Goal: Transaction & Acquisition: Purchase product/service

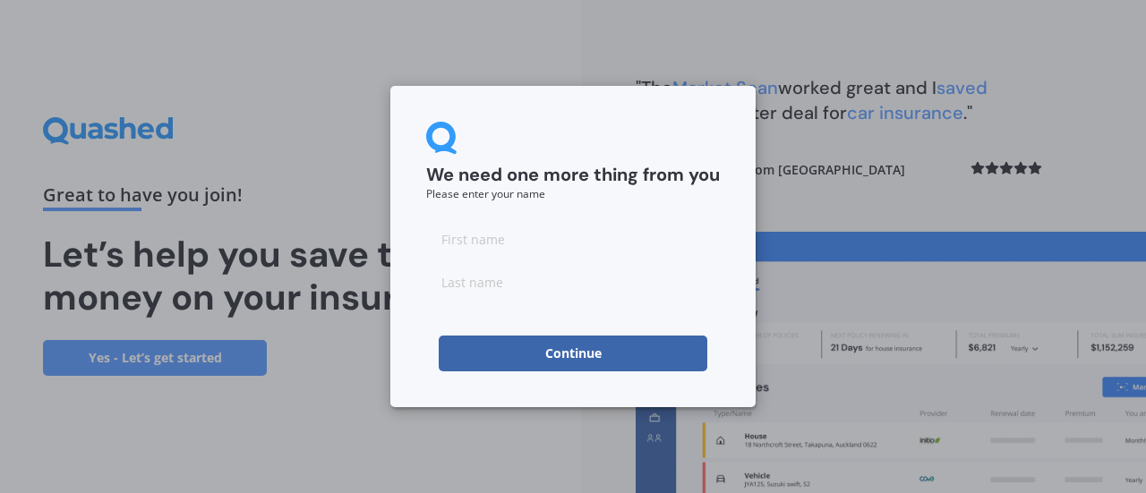
click at [480, 246] on input at bounding box center [573, 239] width 294 height 36
type input "[PERSON_NAME]"
click at [469, 292] on input at bounding box center [573, 282] width 294 height 36
click at [457, 287] on input "HArnett" at bounding box center [573, 282] width 294 height 36
type input "Harnett"
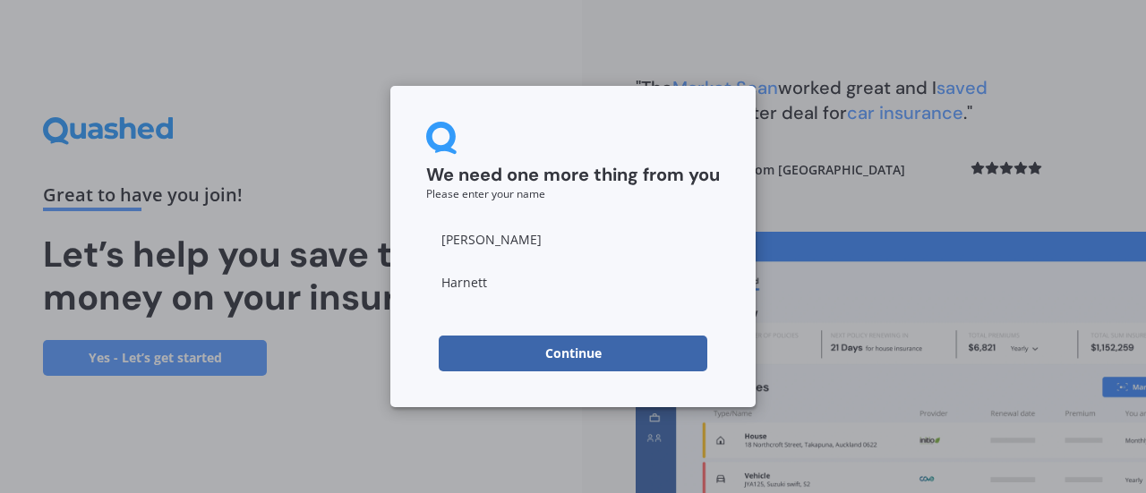
click at [564, 359] on button "Continue" at bounding box center [573, 354] width 268 height 36
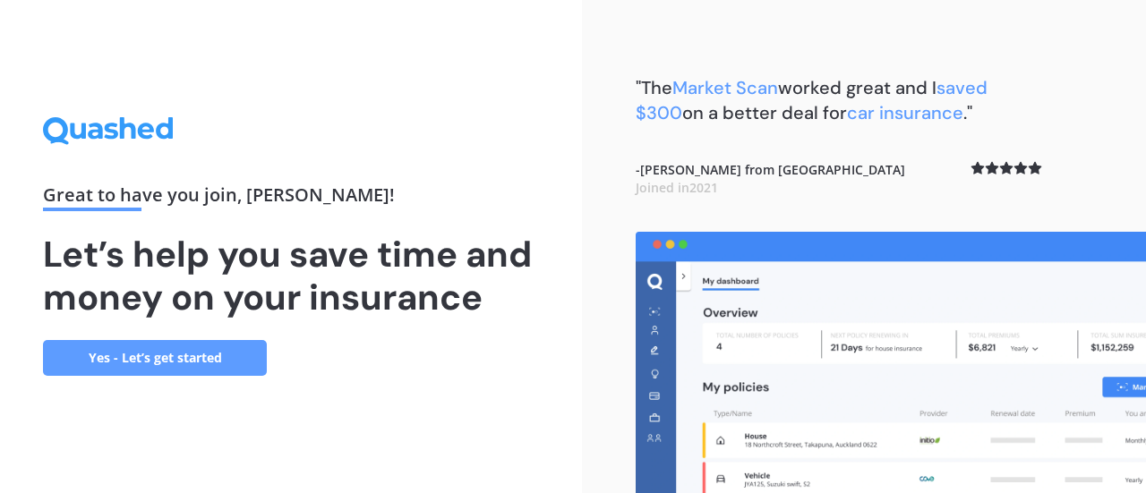
click at [158, 366] on link "Yes - Let’s get started" at bounding box center [155, 358] width 224 height 36
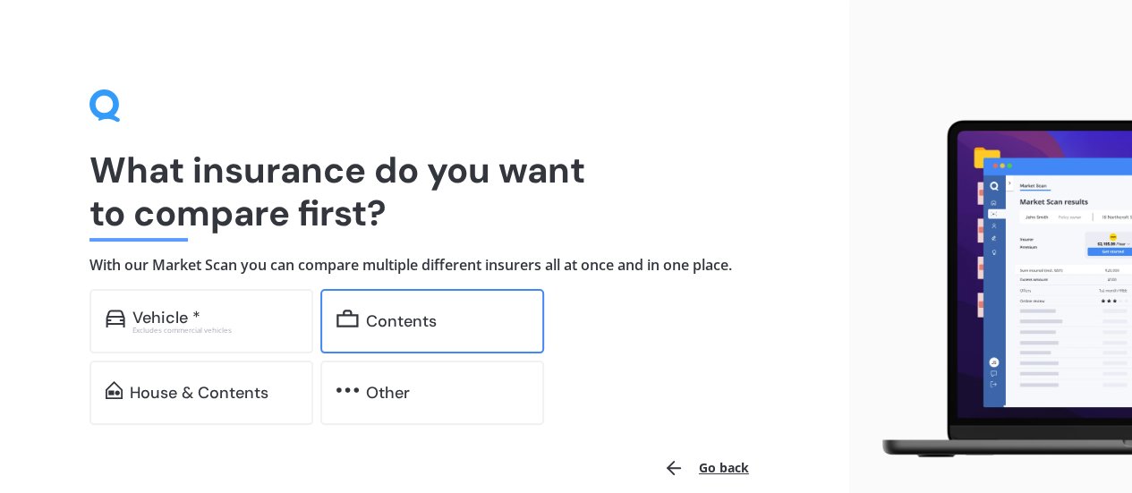
click at [396, 318] on div "Contents" at bounding box center [401, 321] width 71 height 18
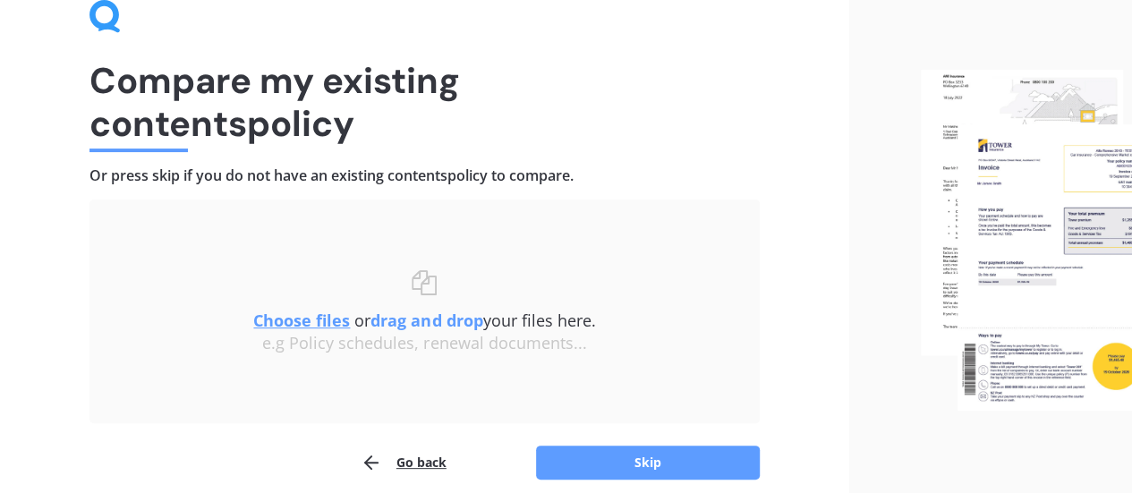
scroll to position [166, 0]
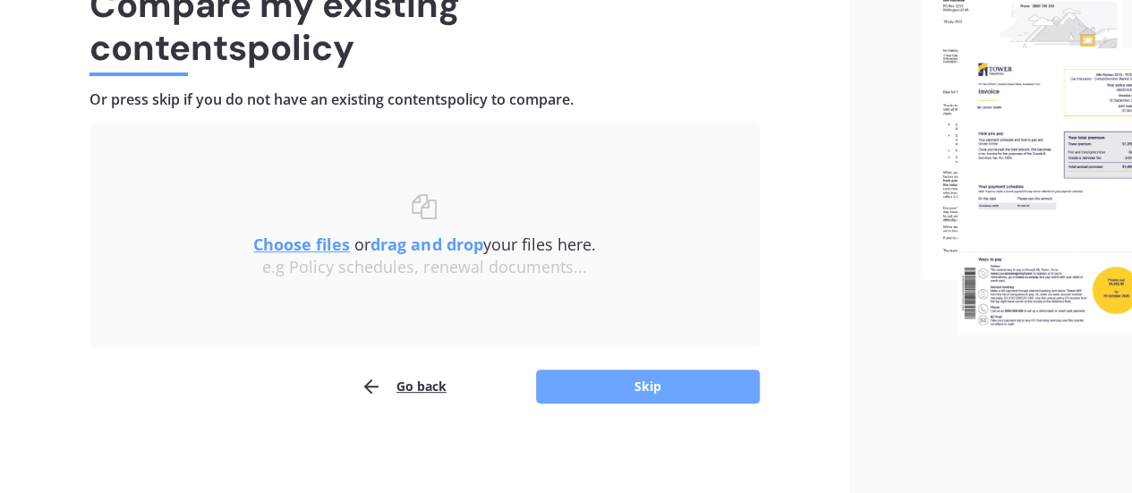
click at [638, 398] on button "Skip" at bounding box center [648, 387] width 224 height 34
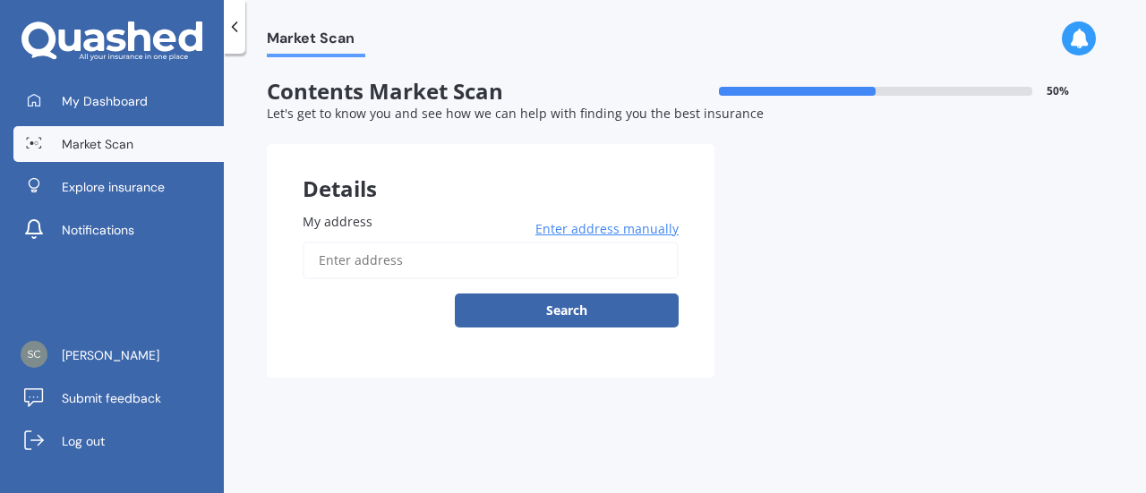
click at [365, 272] on input "My address" at bounding box center [491, 261] width 376 height 38
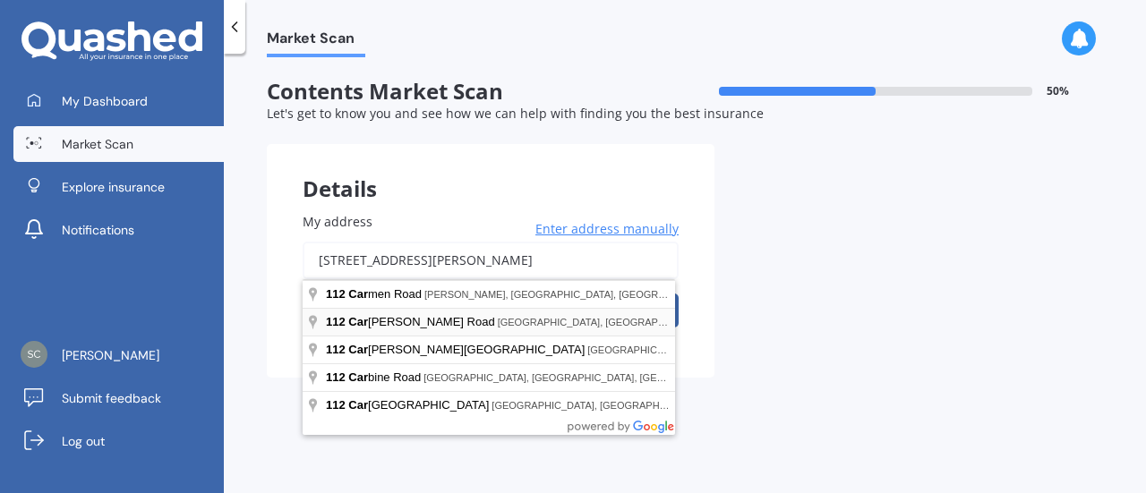
type input "[STREET_ADDRESS][PERSON_NAME]"
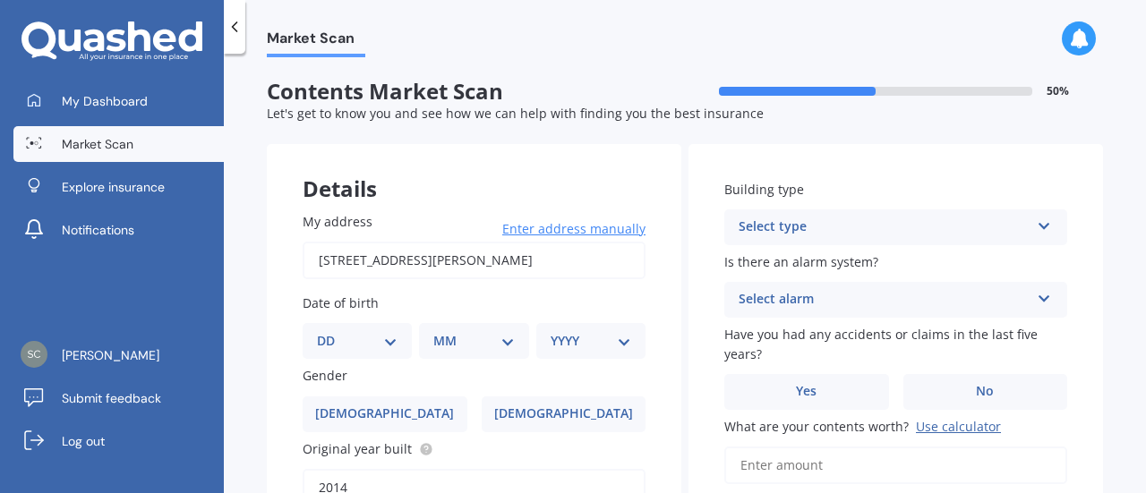
click at [354, 337] on select "DD 01 02 03 04 05 06 07 08 09 10 11 12 13 14 15 16 17 18 19 20 21 22 23 24 25 2…" at bounding box center [357, 341] width 81 height 20
select select "13"
click at [331, 331] on select "DD 01 02 03 04 05 06 07 08 09 10 11 12 13 14 15 16 17 18 19 20 21 22 23 24 25 2…" at bounding box center [357, 341] width 81 height 20
click at [447, 344] on select "MM 01 02 03 04 05 06 07 08 09 10 11 12" at bounding box center [476, 341] width 73 height 20
select select "07"
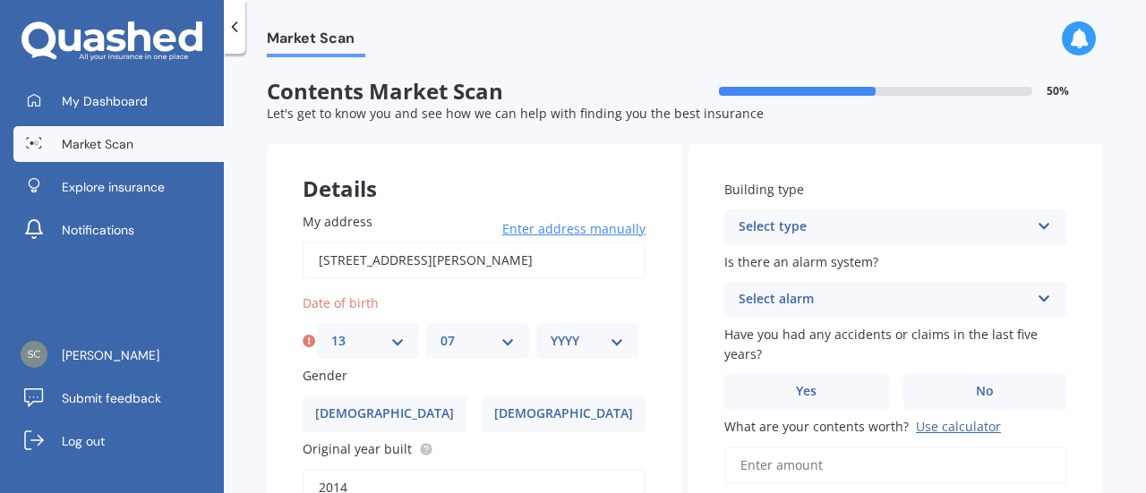
click at [440, 331] on select "MM 01 02 03 04 05 06 07 08 09 10 11 12" at bounding box center [476, 341] width 73 height 20
click at [541, 341] on div "YYYY 2009 2008 2007 2006 2005 2004 2003 2002 2001 2000 1999 1998 1997 1996 1995…" at bounding box center [587, 341] width 102 height 36
click at [564, 330] on div "YYYY 2009 2008 2007 2006 2005 2004 2003 2002 2001 2000 1999 1998 1997 1996 1995…" at bounding box center [587, 341] width 102 height 36
click at [582, 338] on select "YYYY 2009 2008 2007 2006 2005 2004 2003 2002 2001 2000 1999 1998 1997 1996 1995…" at bounding box center [586, 341] width 73 height 20
select select "1941"
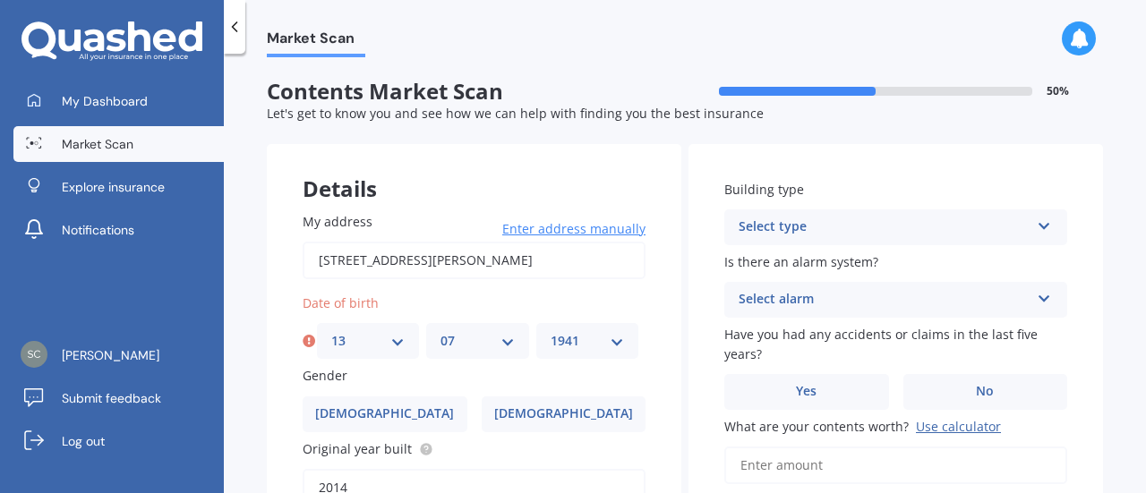
click at [550, 331] on select "YYYY 2009 2008 2007 2006 2005 2004 2003 2002 2001 2000 1999 1998 1997 1996 1995…" at bounding box center [586, 341] width 73 height 20
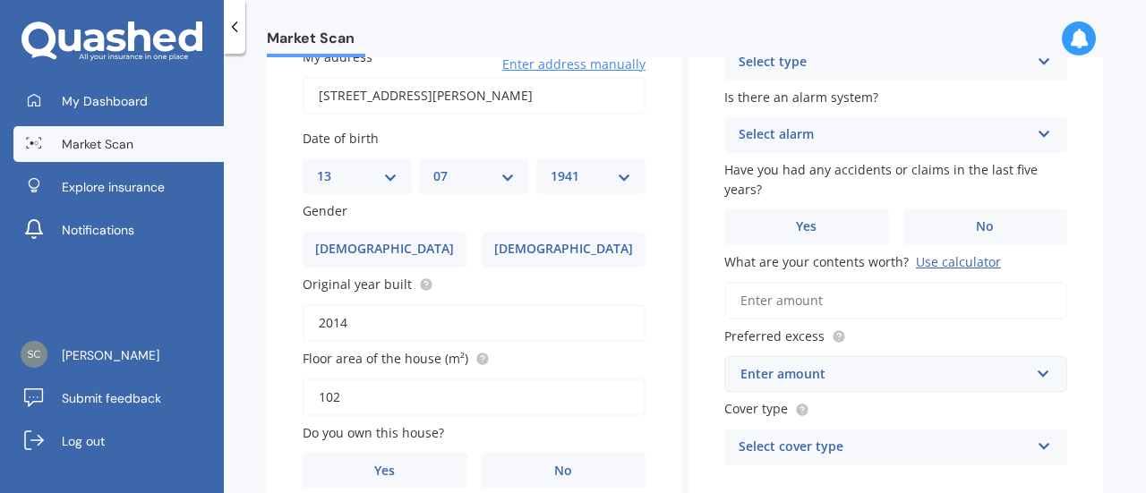
scroll to position [179, 0]
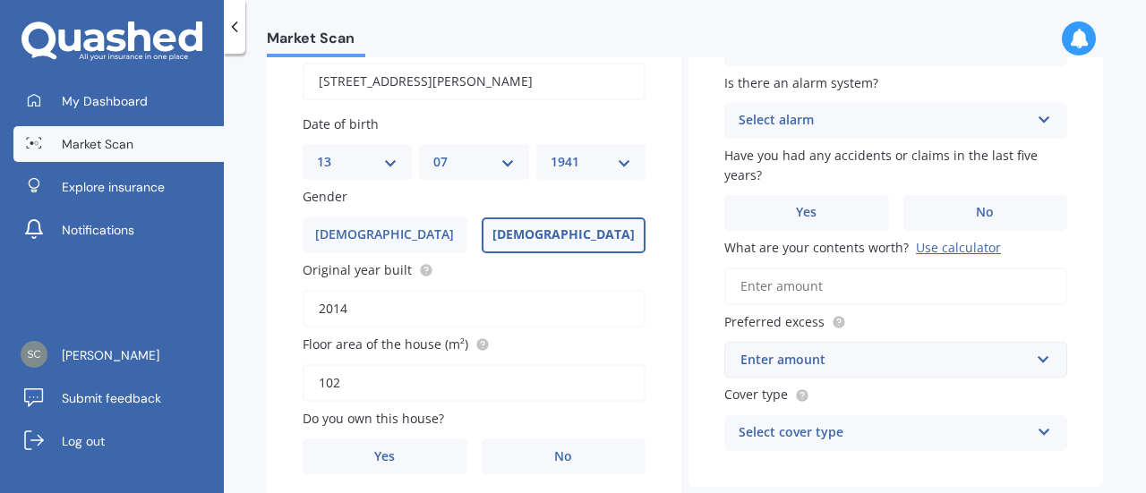
click at [558, 227] on span "[DEMOGRAPHIC_DATA]" at bounding box center [563, 234] width 142 height 15
click at [0, 0] on input "[DEMOGRAPHIC_DATA]" at bounding box center [0, 0] width 0 height 0
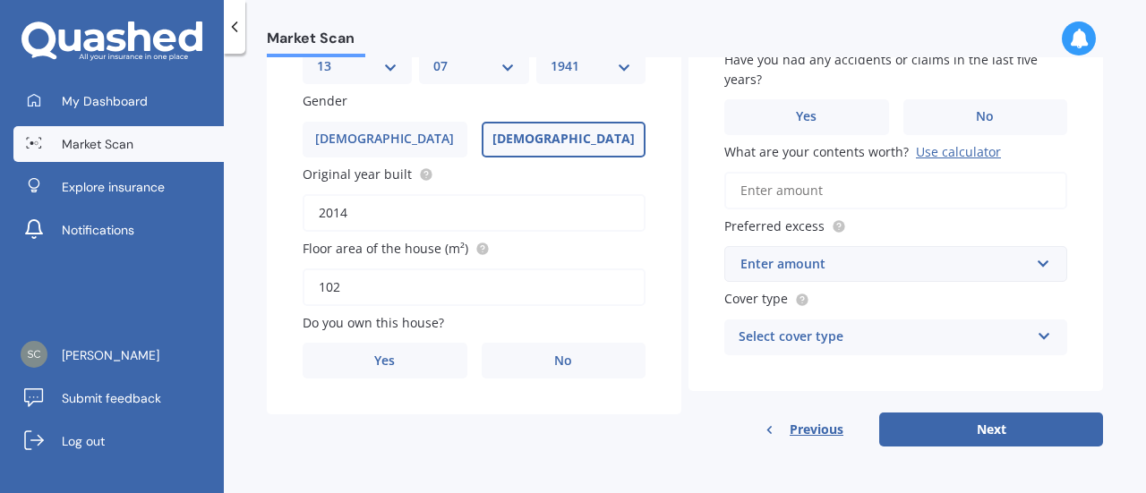
scroll to position [276, 0]
drag, startPoint x: 353, startPoint y: 209, endPoint x: 211, endPoint y: 209, distance: 141.4
click at [211, 209] on div "My Dashboard Market Scan Explore insurance Notifications [PERSON_NAME] Submit f…" at bounding box center [573, 246] width 1146 height 493
type input "2015"
drag, startPoint x: 356, startPoint y: 291, endPoint x: 267, endPoint y: 292, distance: 89.5
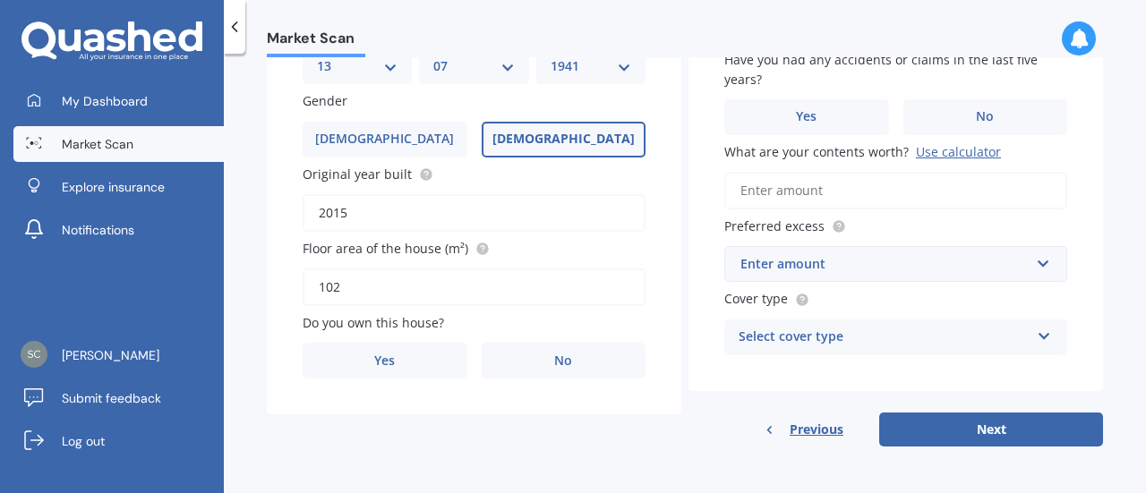
click at [267, 292] on div "My address [STREET_ADDRESS][PERSON_NAME] Enter address manually Search Date of …" at bounding box center [474, 159] width 414 height 514
type input "100"
click at [397, 368] on label "Yes" at bounding box center [385, 361] width 165 height 36
click at [0, 0] on input "Yes" at bounding box center [0, 0] width 0 height 0
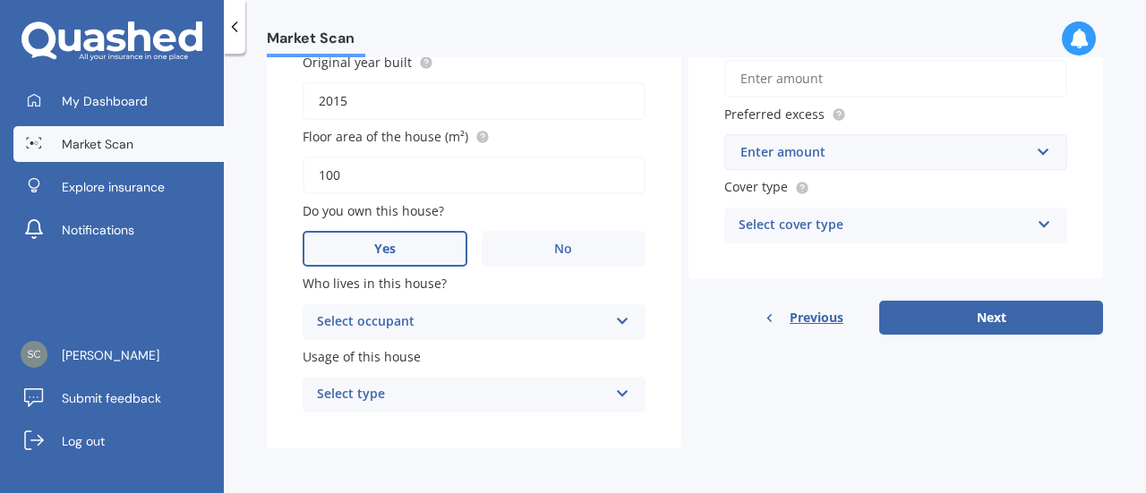
scroll to position [390, 0]
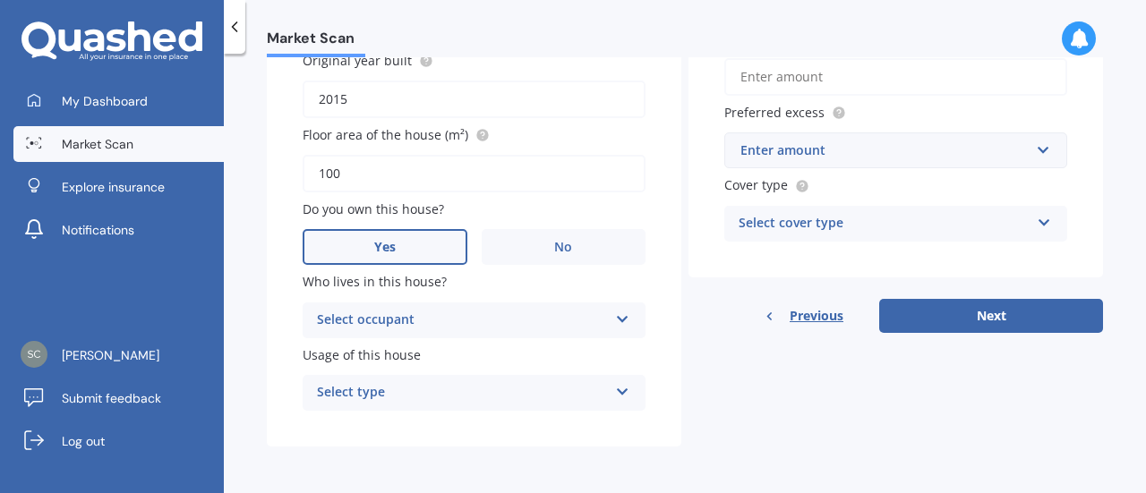
click at [418, 393] on div "Select type" at bounding box center [462, 392] width 291 height 21
click at [354, 419] on span "Permanent" at bounding box center [352, 427] width 68 height 17
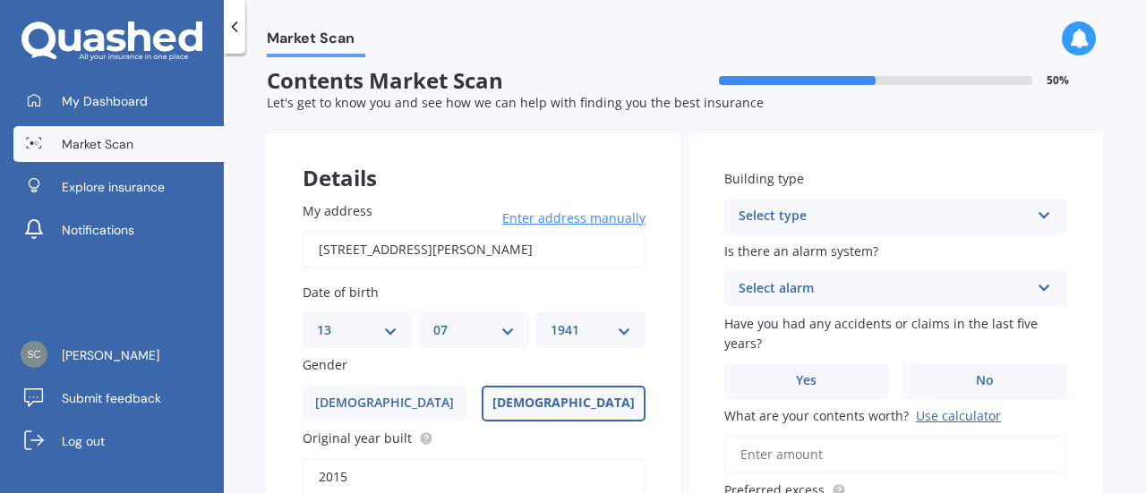
scroll to position [0, 0]
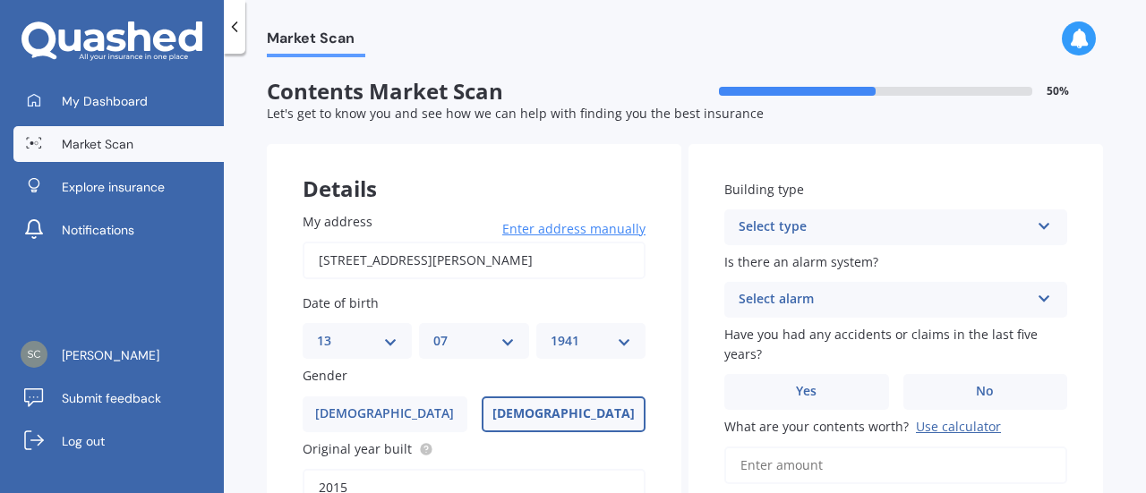
click at [847, 225] on div "Select type" at bounding box center [883, 227] width 291 height 21
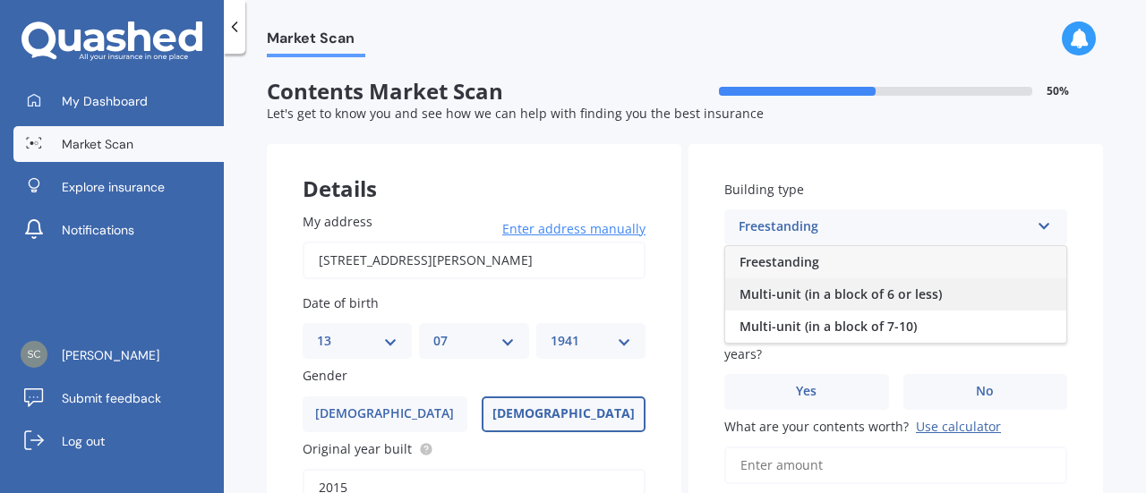
click at [788, 286] on span "Multi-unit (in a block of 6 or less)" at bounding box center [840, 293] width 202 height 17
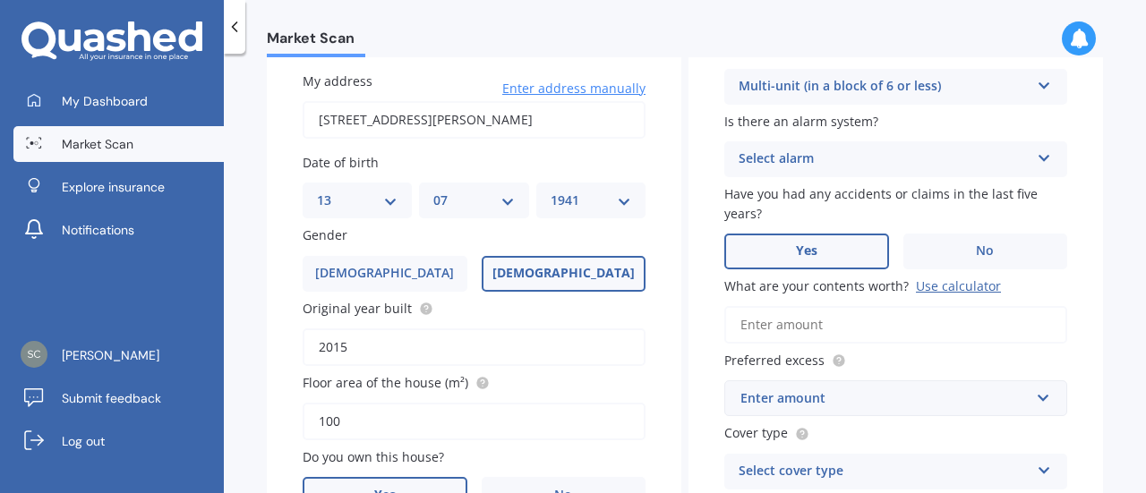
scroll to position [179, 0]
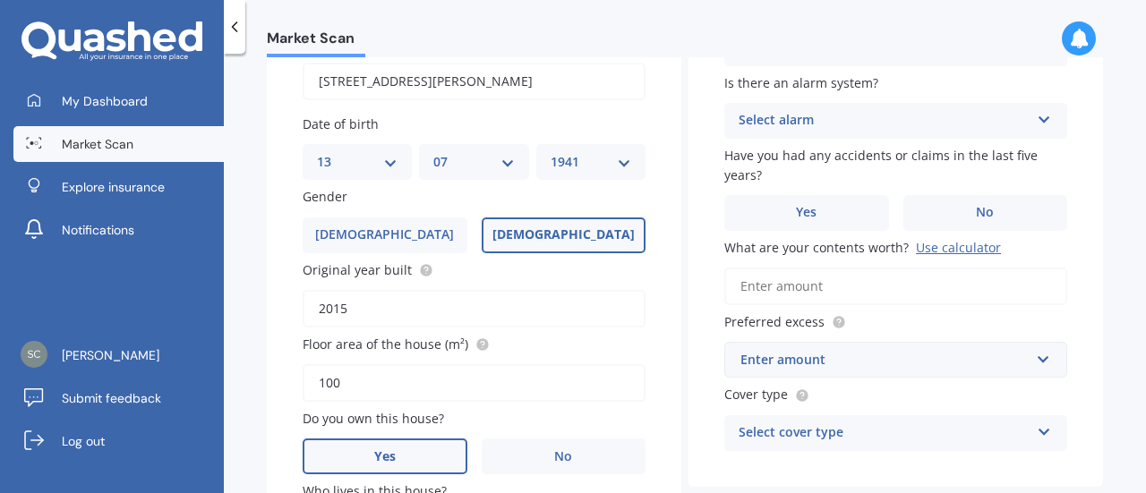
click at [832, 105] on div "Is there an alarm system? Select alarm Yes, monitored Yes, not monitored No" at bounding box center [895, 105] width 343 height 65
click at [832, 123] on div "Select alarm" at bounding box center [883, 120] width 291 height 21
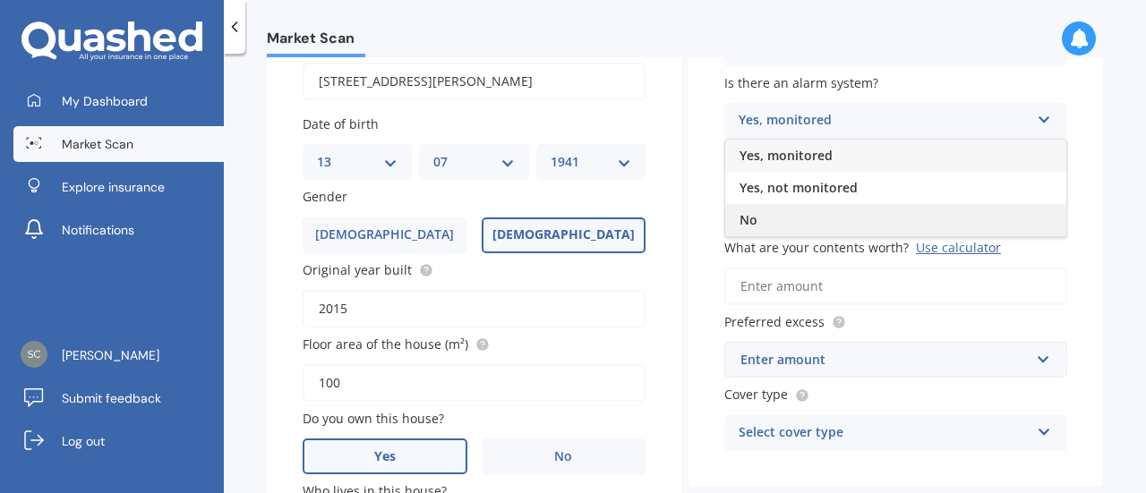
click at [753, 222] on div "No" at bounding box center [895, 220] width 341 height 32
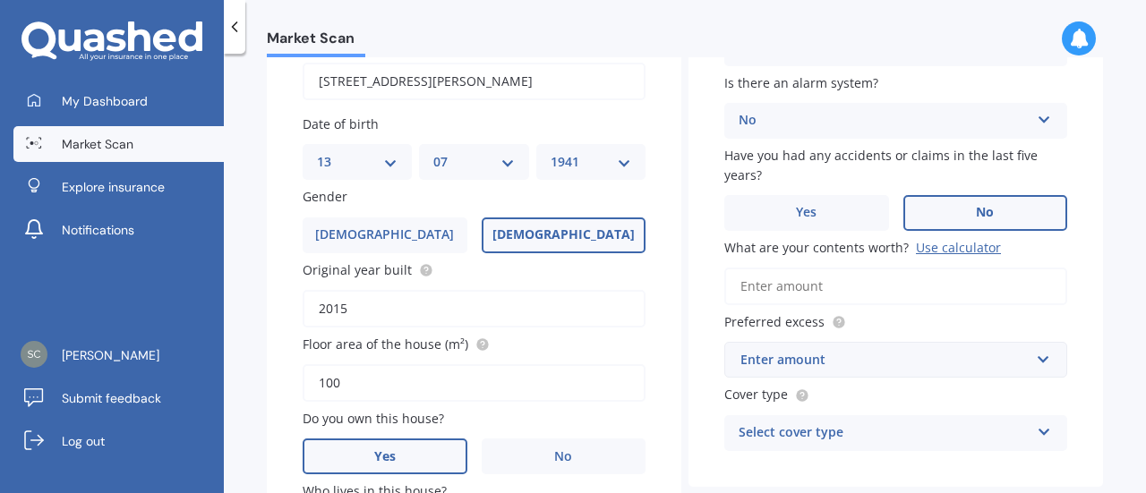
click at [990, 200] on label "No" at bounding box center [985, 213] width 165 height 36
click at [0, 0] on input "No" at bounding box center [0, 0] width 0 height 0
click at [841, 292] on input "What are your contents worth? Use calculator" at bounding box center [895, 287] width 343 height 38
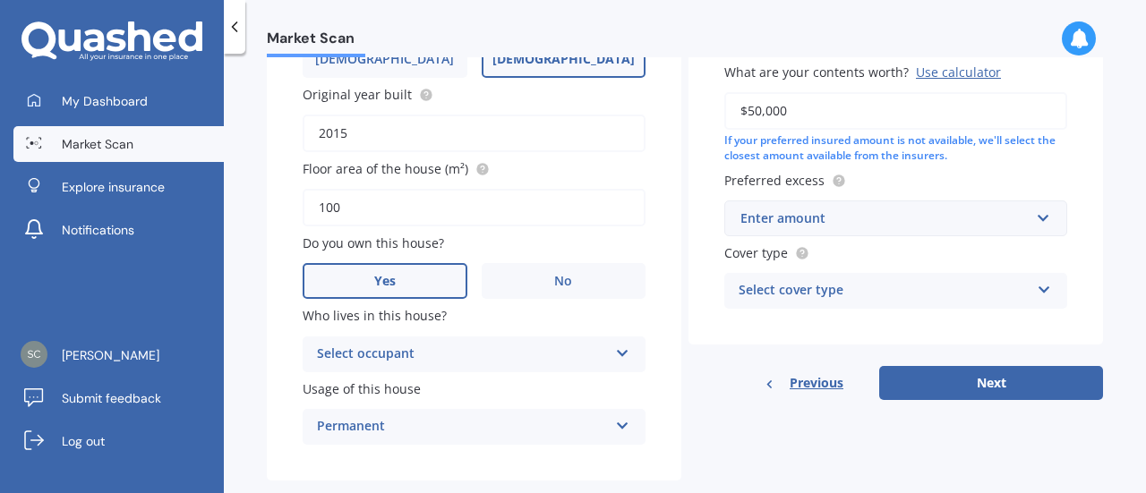
scroll to position [358, 0]
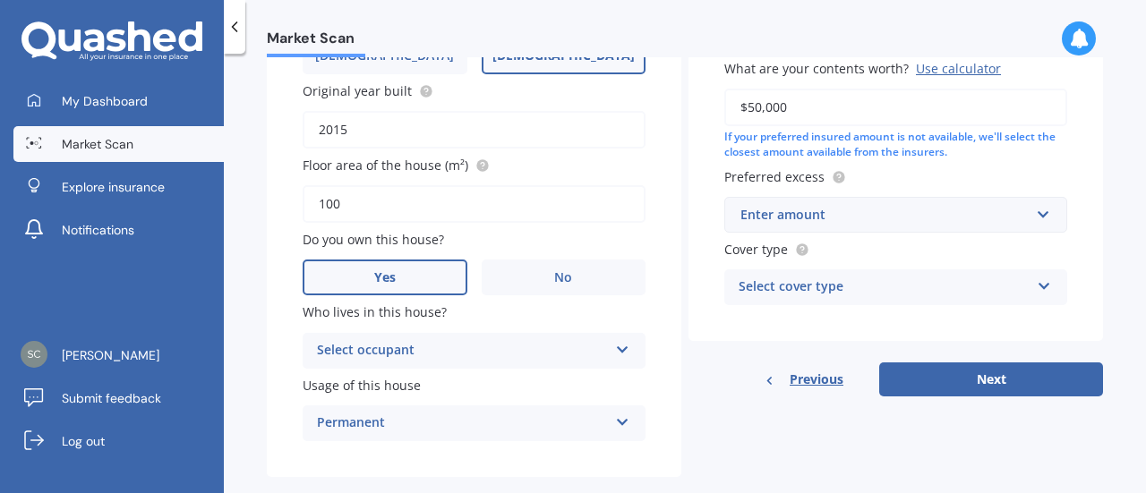
type input "$50,000"
click at [851, 203] on input "text" at bounding box center [889, 215] width 327 height 34
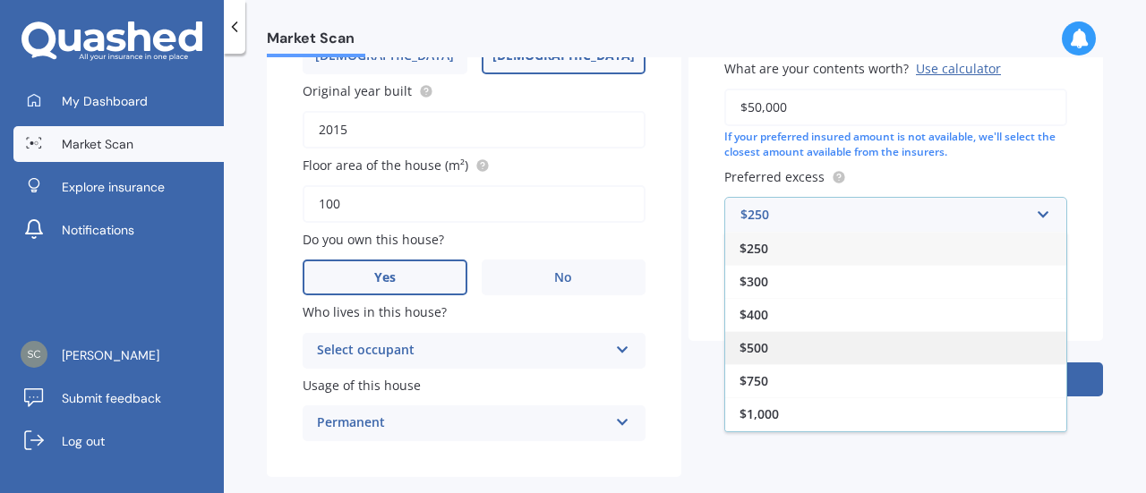
click at [748, 339] on div "$500" at bounding box center [895, 347] width 341 height 33
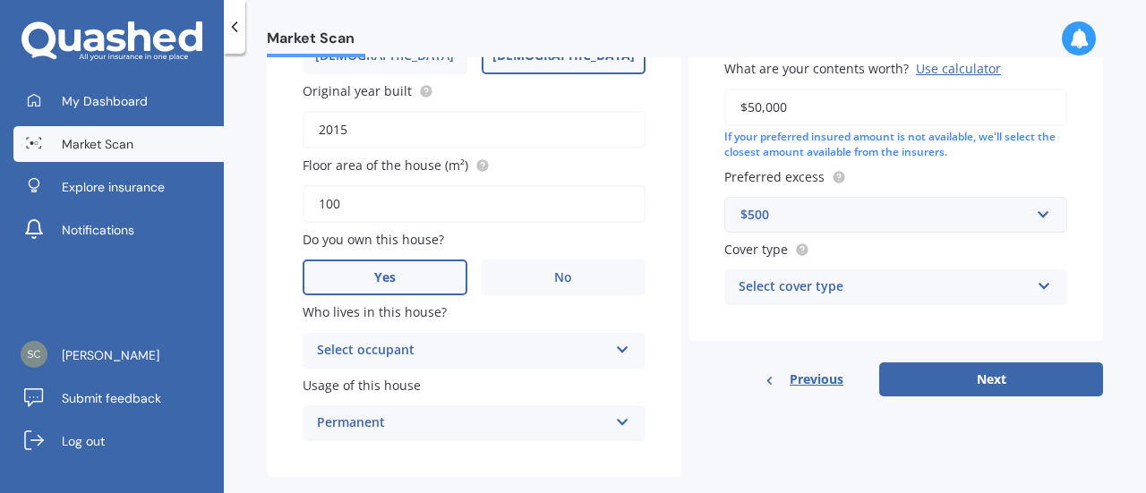
click at [881, 305] on div "Select cover type High Medium Limited" at bounding box center [895, 287] width 343 height 36
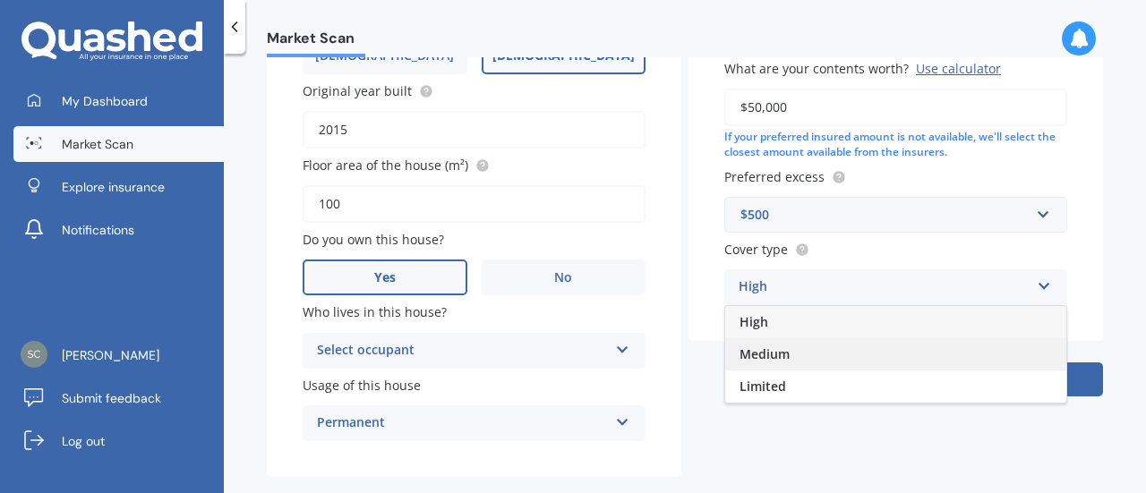
click at [786, 360] on div "Medium" at bounding box center [895, 354] width 341 height 32
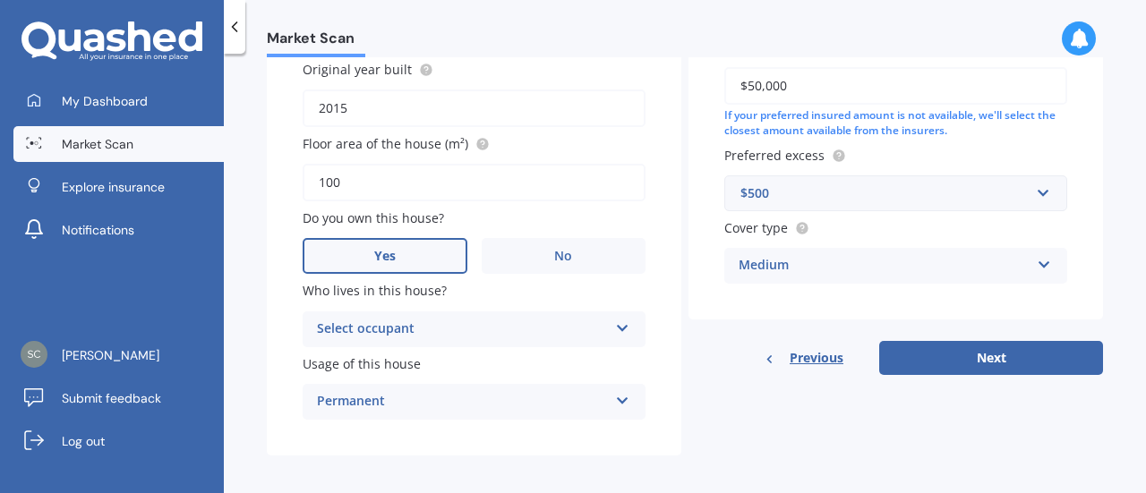
scroll to position [390, 0]
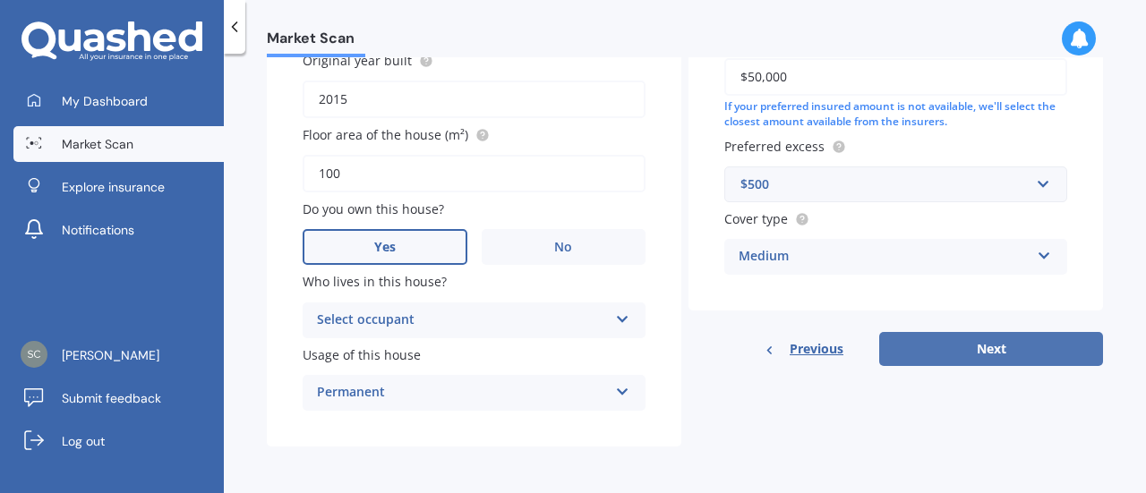
click at [941, 347] on button "Next" at bounding box center [991, 349] width 224 height 34
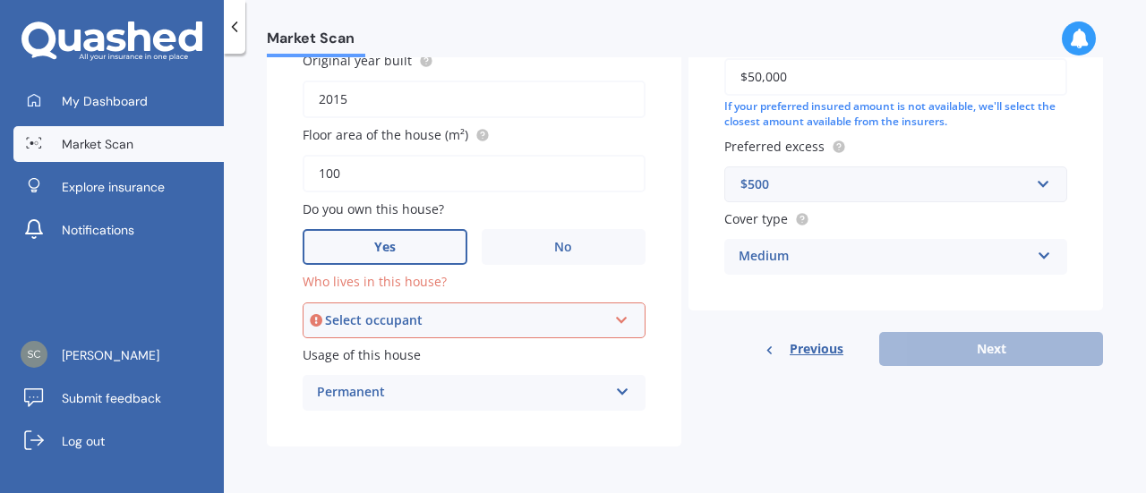
click at [424, 309] on div "Select occupant Owner" at bounding box center [474, 321] width 343 height 36
click at [349, 355] on span "Owner" at bounding box center [339, 353] width 40 height 17
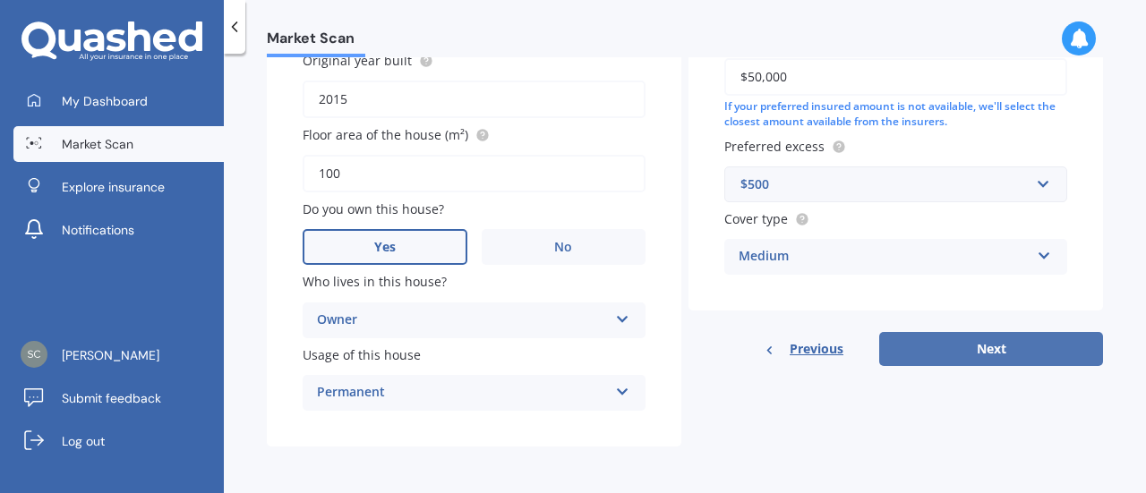
click at [993, 362] on button "Next" at bounding box center [991, 349] width 224 height 34
select select "13"
select select "07"
select select "1941"
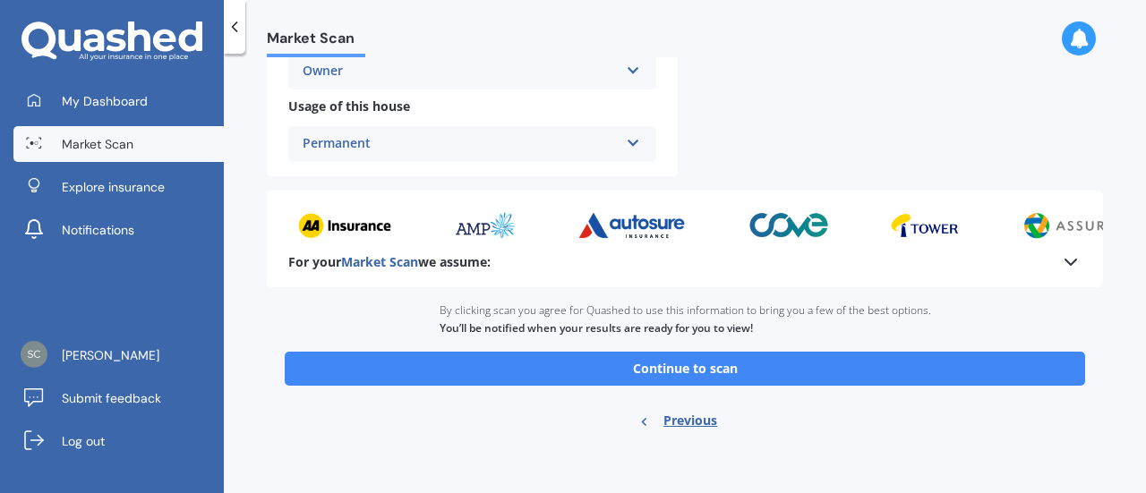
scroll to position [580, 0]
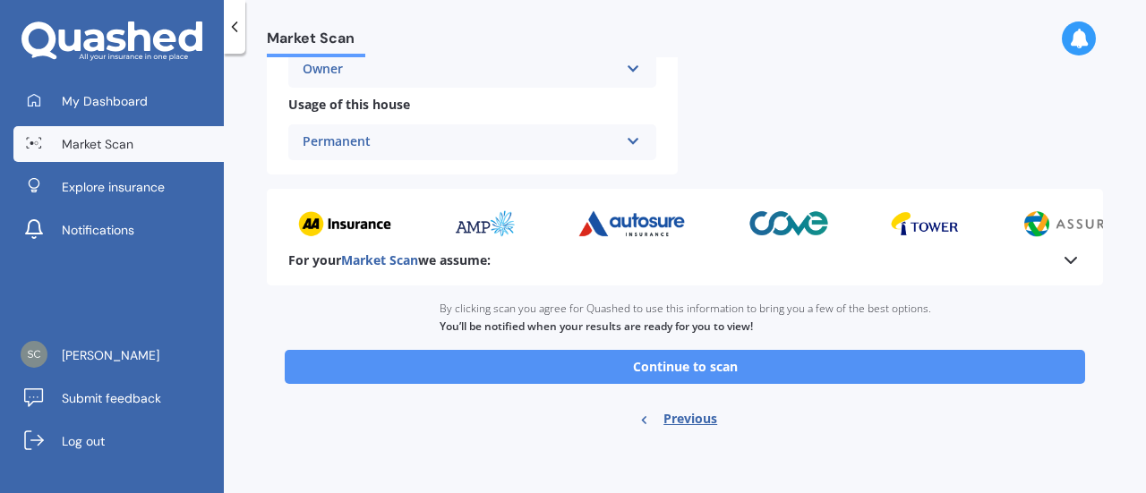
click at [638, 364] on button "Continue to scan" at bounding box center [685, 367] width 800 height 34
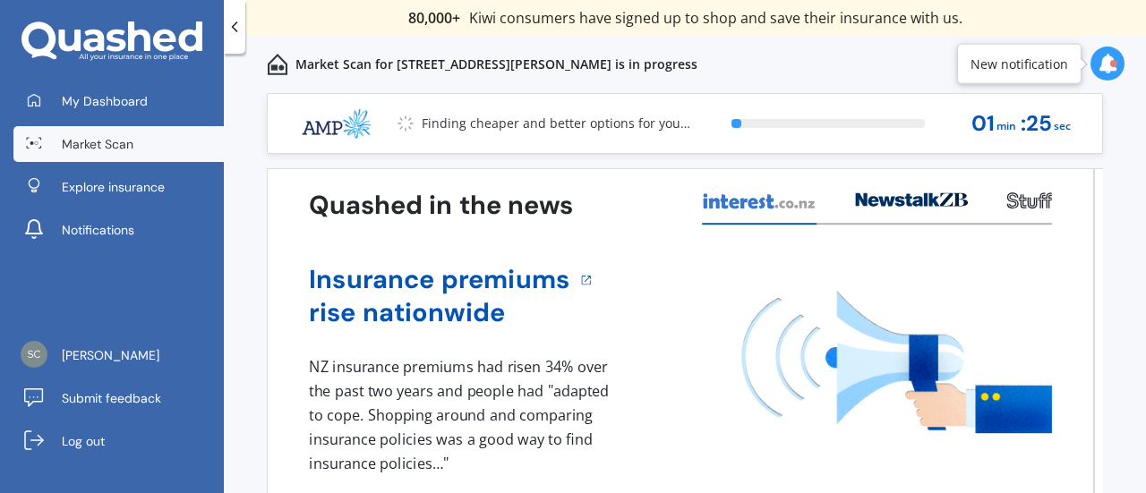
scroll to position [84, 0]
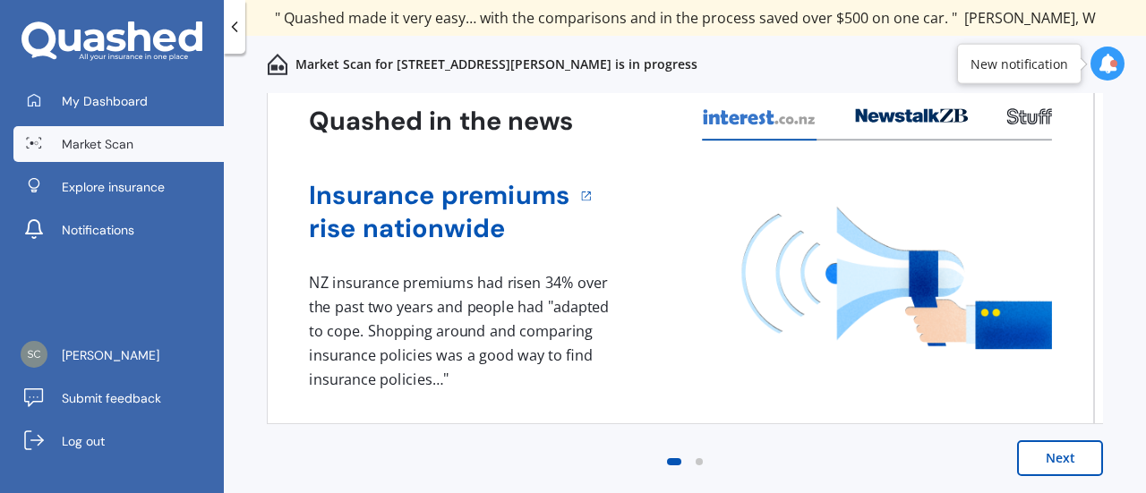
click at [1033, 466] on button "Next" at bounding box center [1060, 458] width 86 height 36
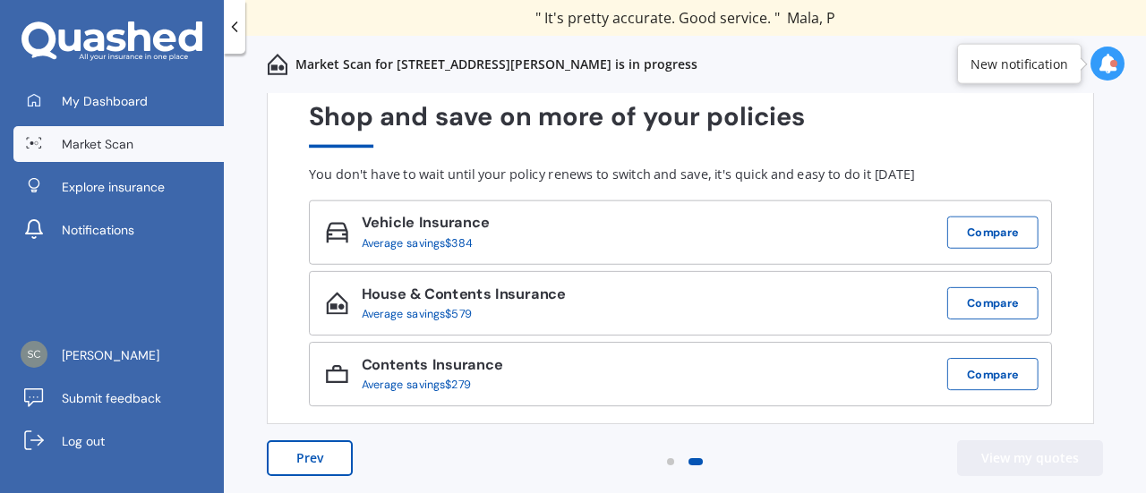
click at [1000, 459] on button "View my quotes" at bounding box center [1030, 458] width 146 height 36
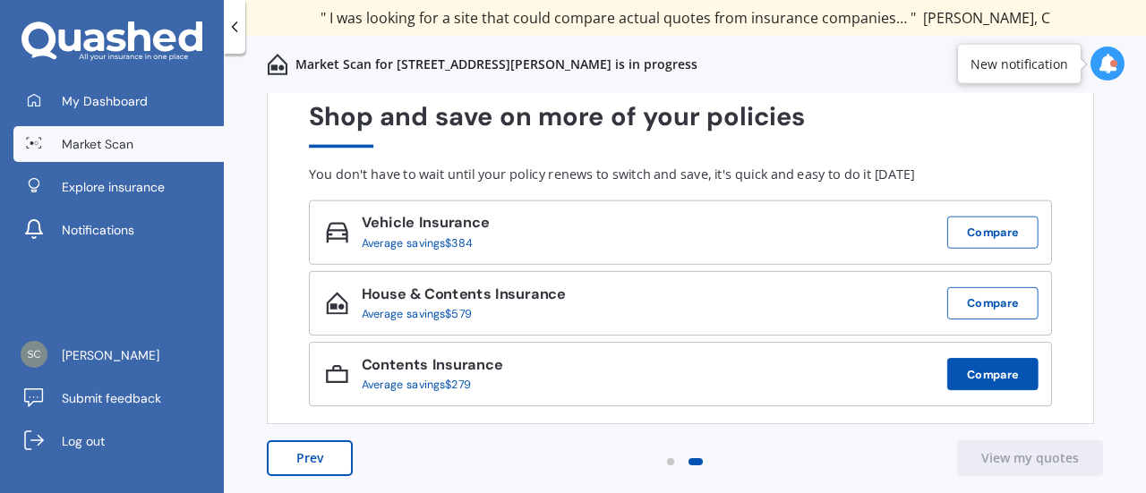
click at [1009, 386] on button "Compare" at bounding box center [992, 374] width 91 height 32
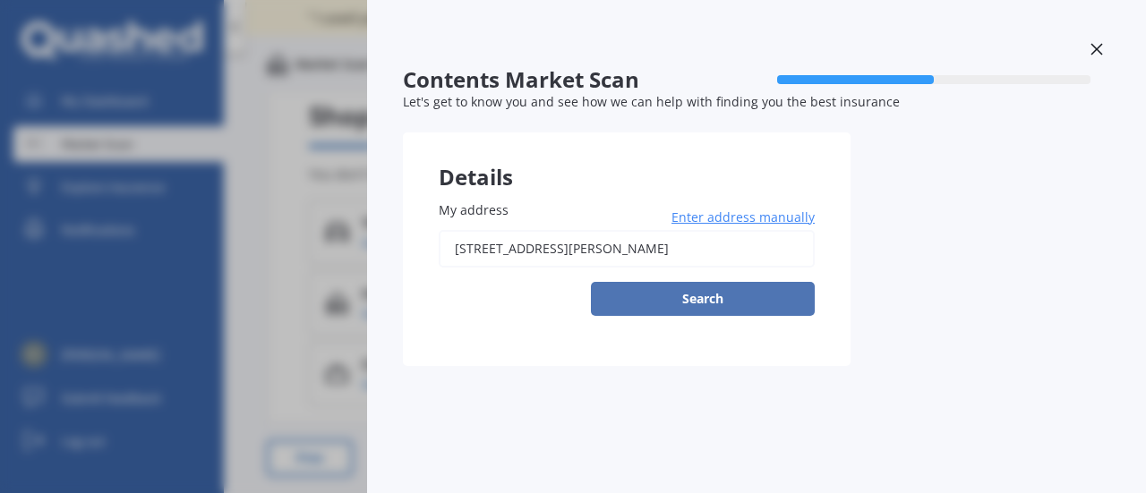
click at [713, 303] on button "Search" at bounding box center [703, 299] width 224 height 34
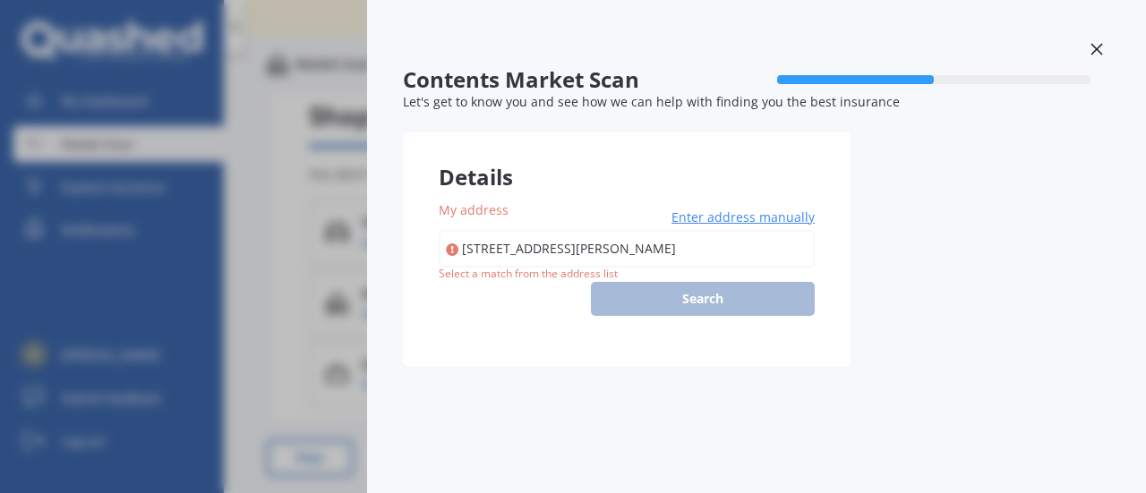
type input "[STREET_ADDRESS][PERSON_NAME]"
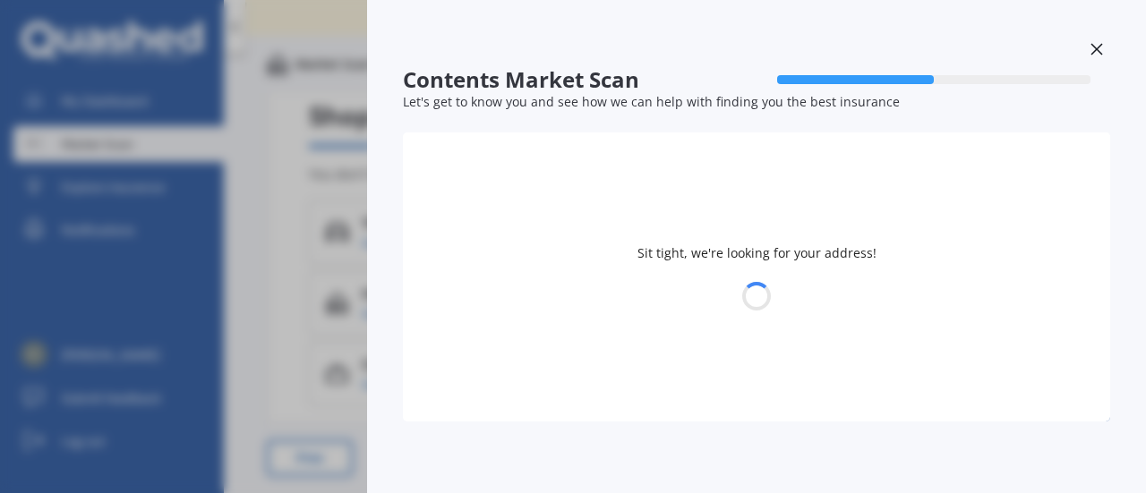
select select "13"
select select "07"
select select "1941"
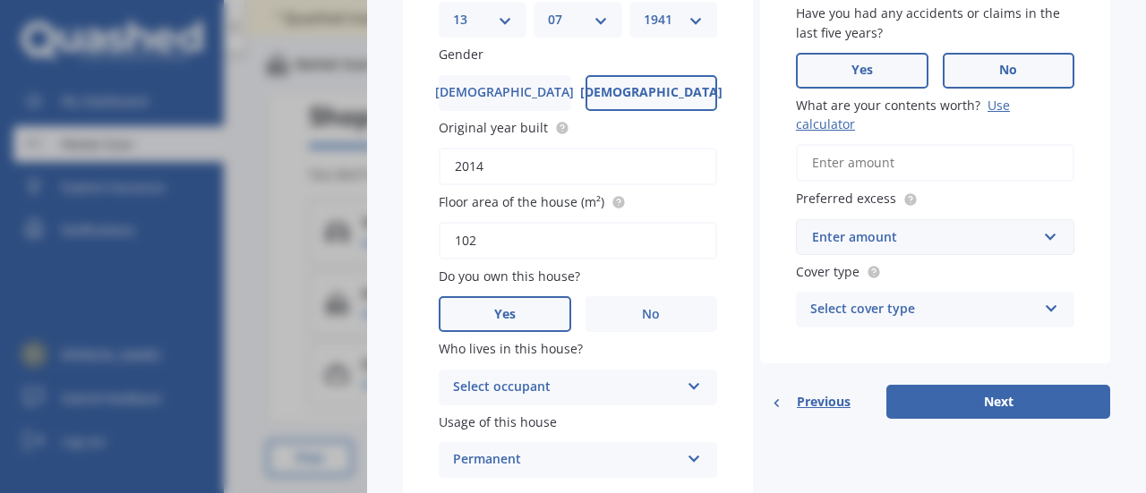
scroll to position [358, 0]
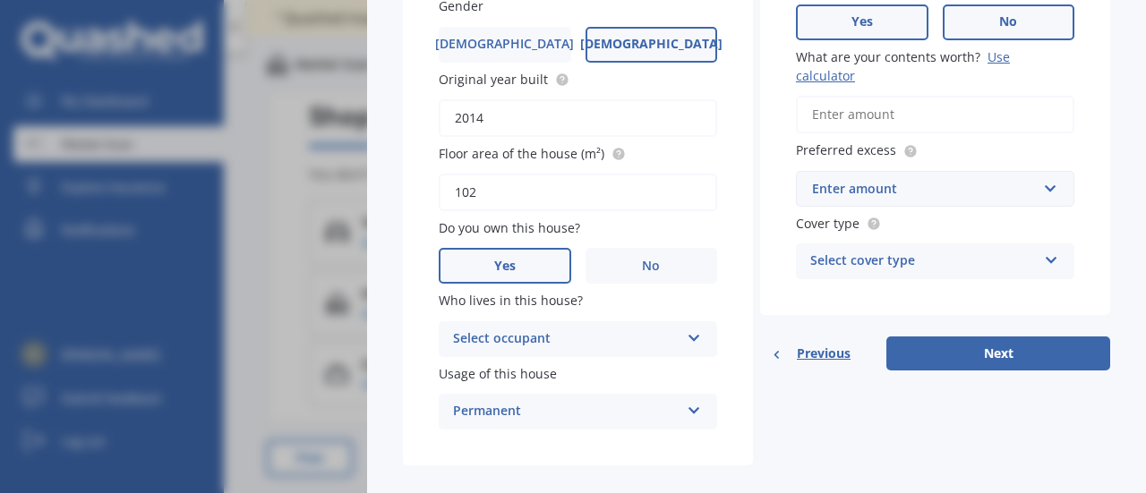
click at [906, 197] on div "Enter amount" at bounding box center [924, 189] width 225 height 20
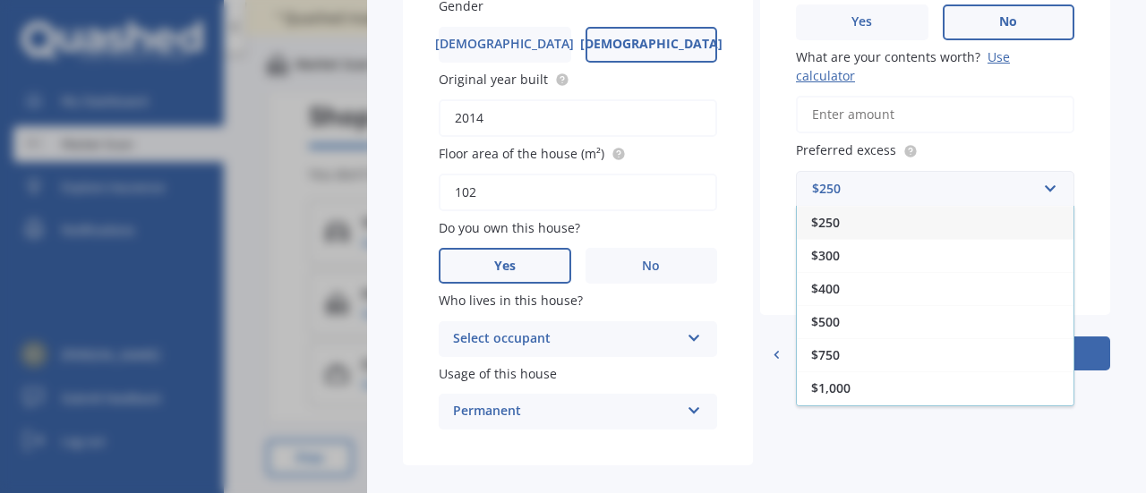
click at [829, 321] on span "$500" at bounding box center [825, 321] width 29 height 17
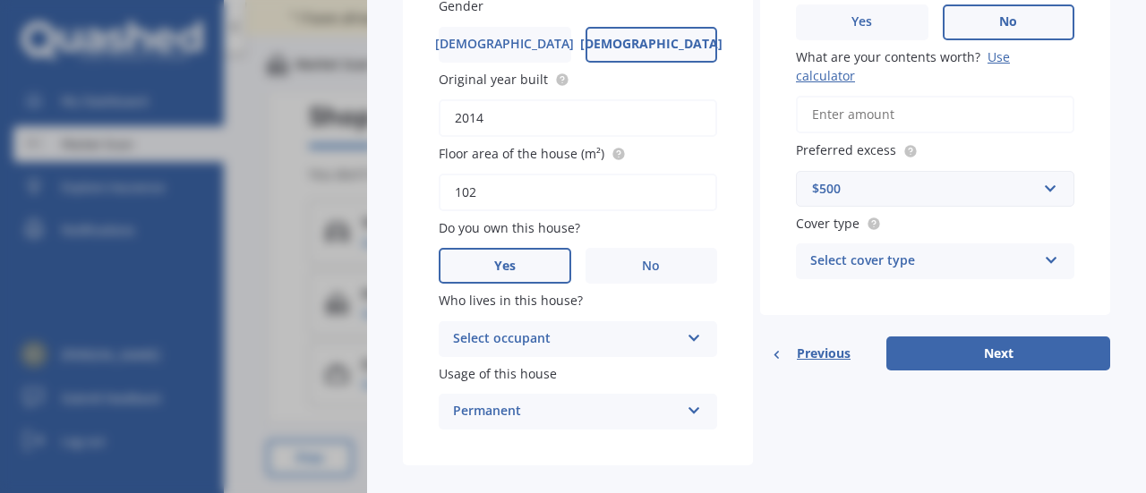
click at [900, 264] on div "Select cover type" at bounding box center [923, 261] width 226 height 21
drag, startPoint x: 960, startPoint y: 455, endPoint x: 951, endPoint y: 441, distance: 16.1
click at [959, 454] on div "Details My address [STREET_ADDRESS][PERSON_NAME] Enter address manually Search …" at bounding box center [756, 119] width 707 height 691
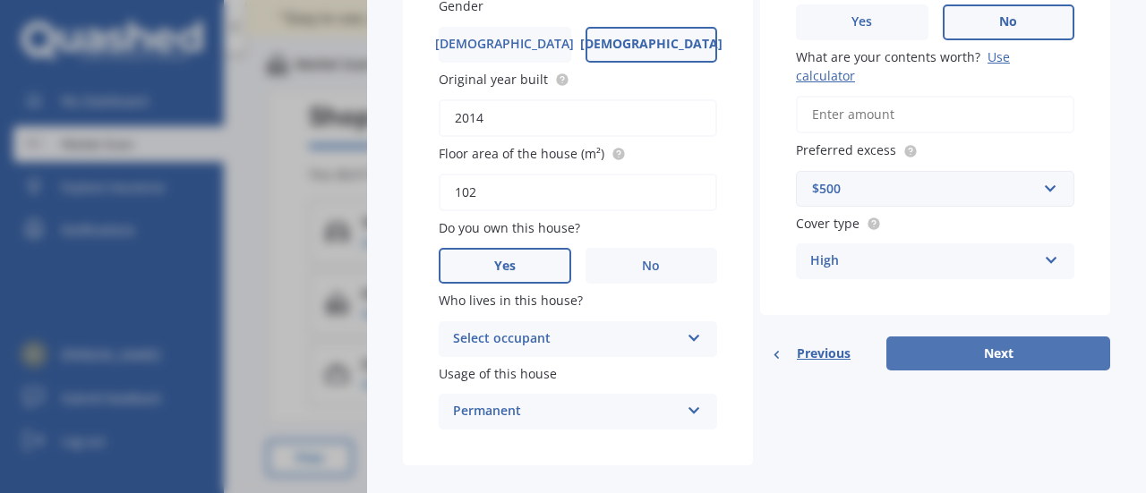
click at [976, 345] on button "Next" at bounding box center [998, 354] width 224 height 34
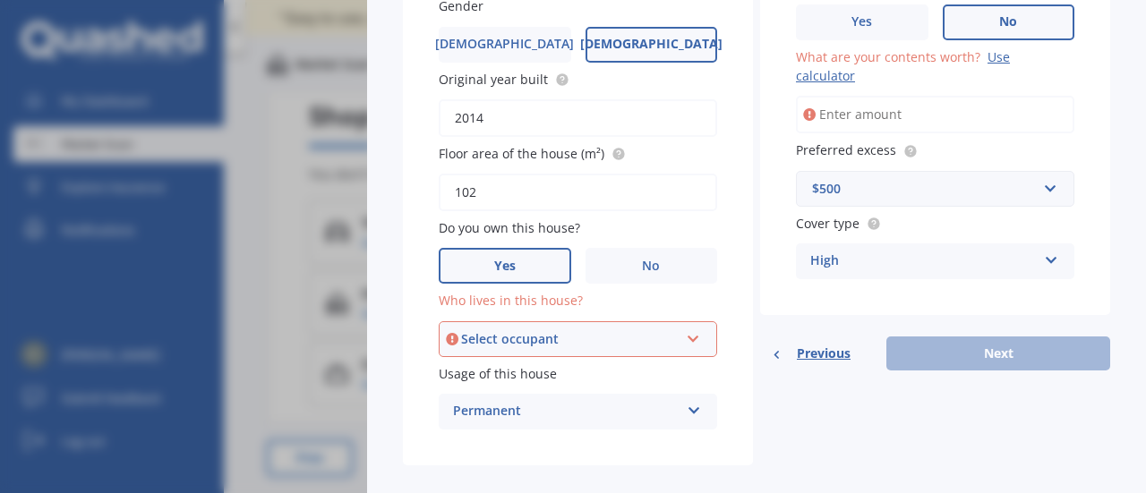
click at [575, 356] on div "Select occupant Owner" at bounding box center [578, 339] width 278 height 36
click at [555, 362] on div "Owner" at bounding box center [577, 373] width 275 height 32
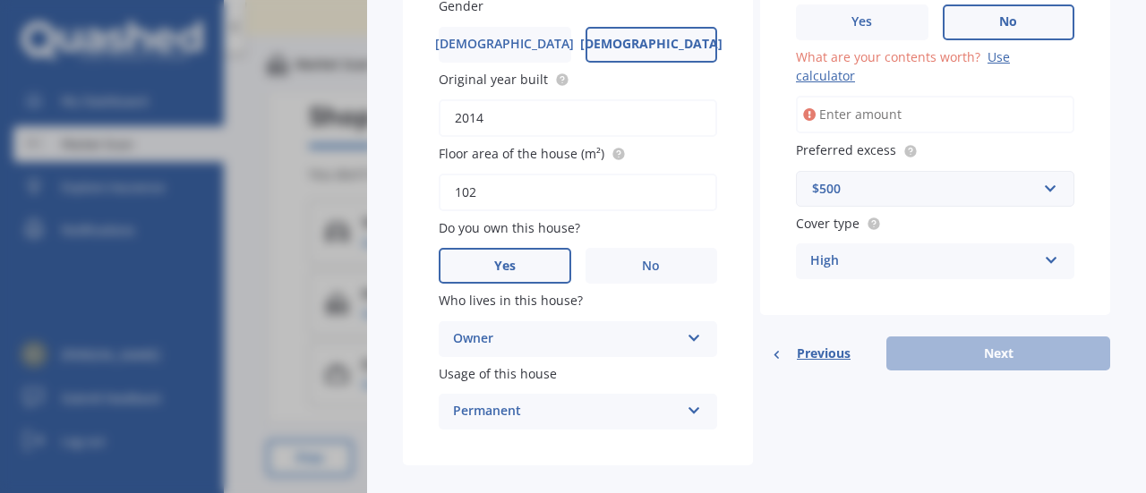
click at [1019, 350] on div "Previous Next" at bounding box center [935, 354] width 350 height 34
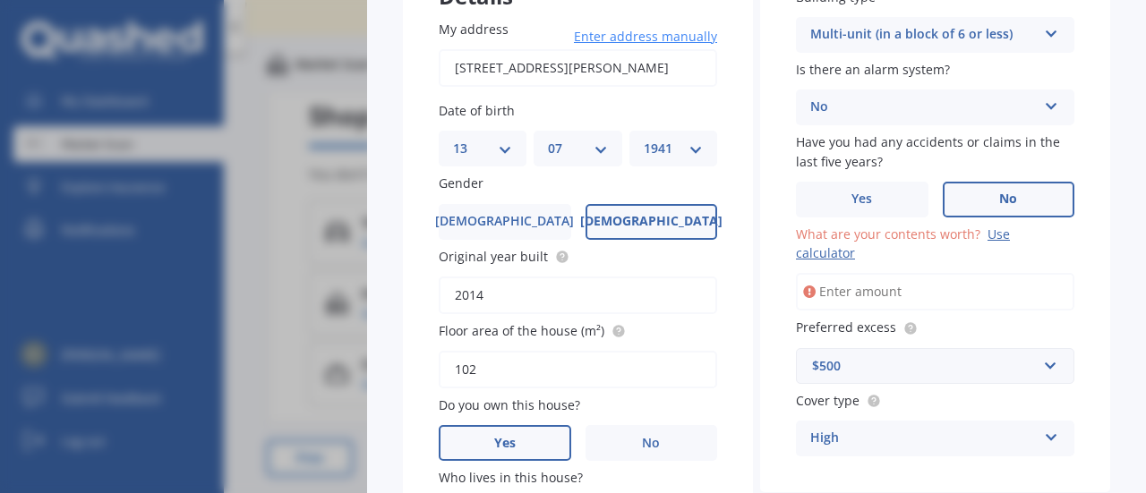
scroll to position [179, 0]
click at [890, 303] on input "What are your contents worth? Use calculator" at bounding box center [935, 294] width 278 height 38
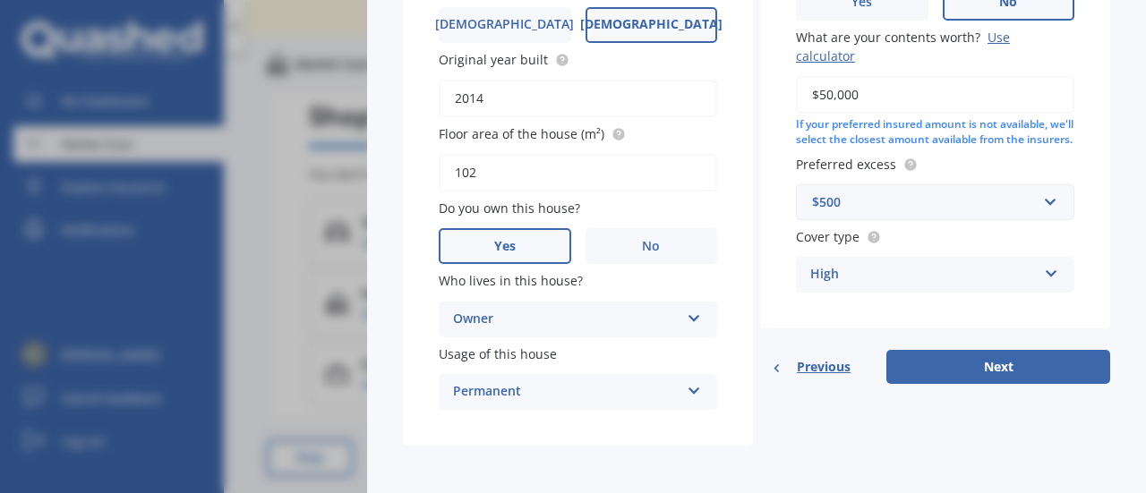
scroll to position [381, 0]
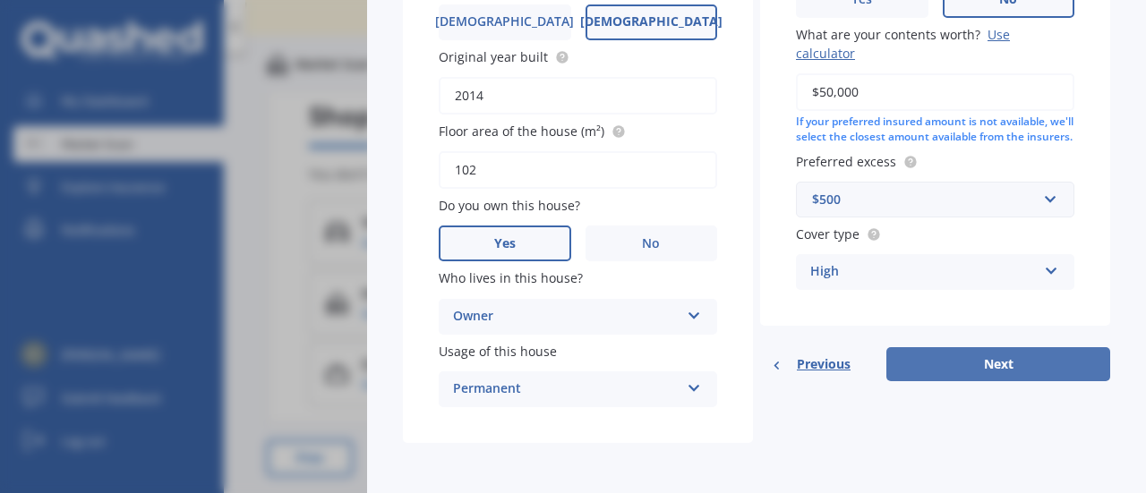
type input "$50,000"
click at [968, 379] on button "Next" at bounding box center [998, 364] width 224 height 34
select select "13"
select select "07"
select select "1941"
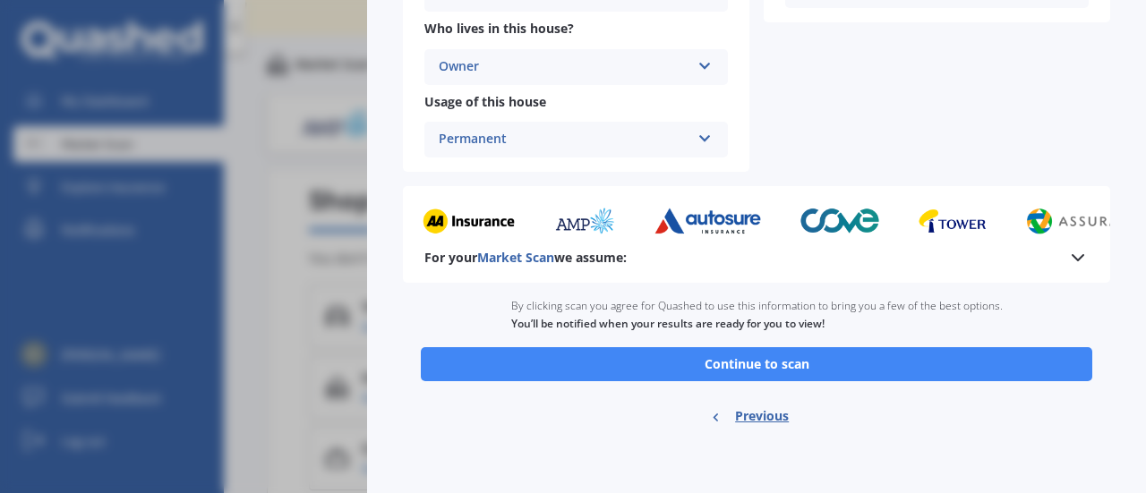
scroll to position [571, 0]
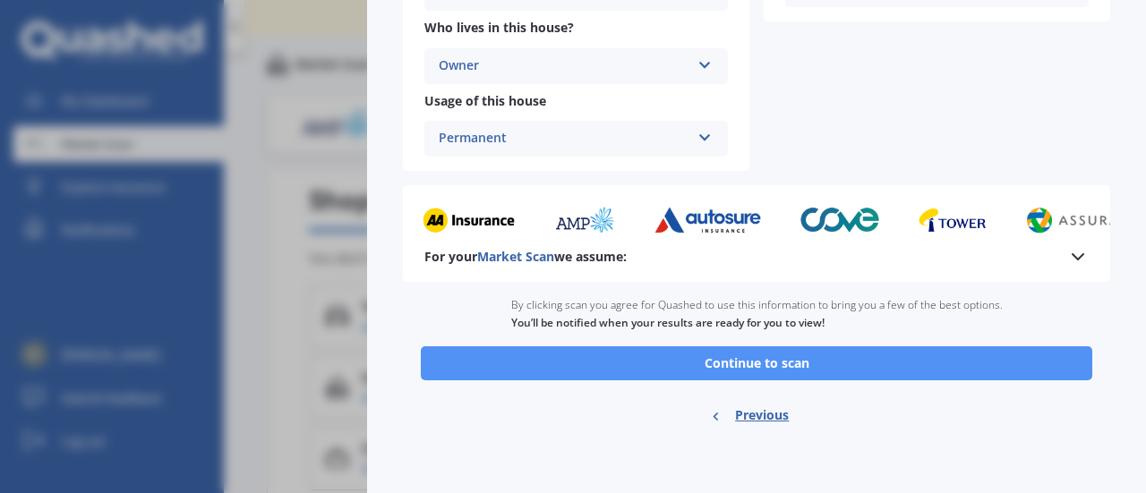
click at [752, 367] on button "Continue to scan" at bounding box center [756, 363] width 671 height 34
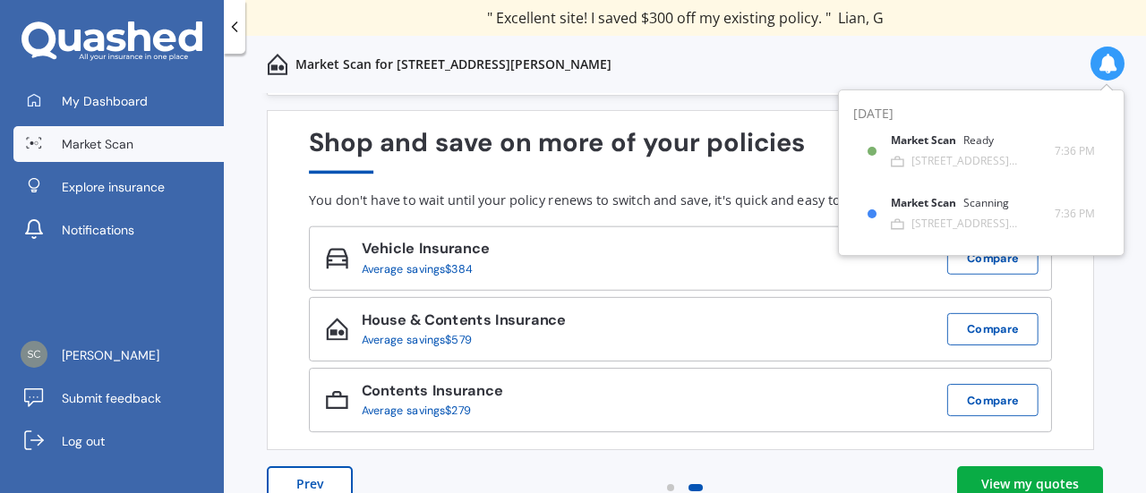
scroll to position [84, 0]
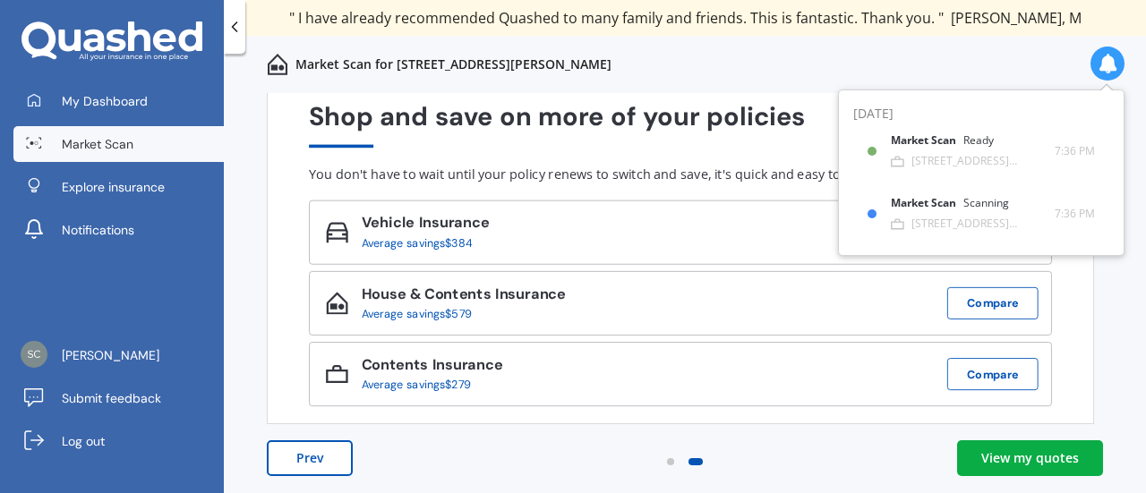
click at [1005, 450] on div "View my quotes" at bounding box center [1030, 458] width 98 height 18
